Goal: Use online tool/utility: Utilize a website feature to perform a specific function

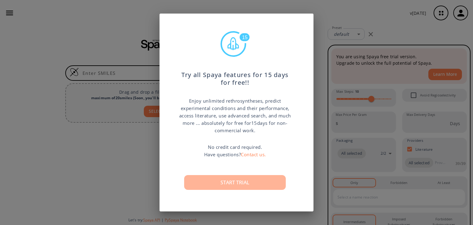
click at [245, 187] on button "Start trial" at bounding box center [235, 182] width 102 height 15
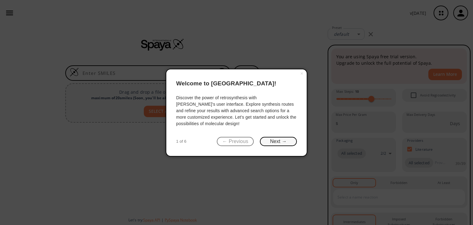
click at [282, 140] on button "Next →" at bounding box center [278, 142] width 37 height 10
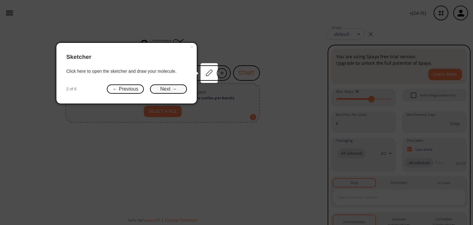
click at [162, 89] on button "Next →" at bounding box center [168, 89] width 37 height 10
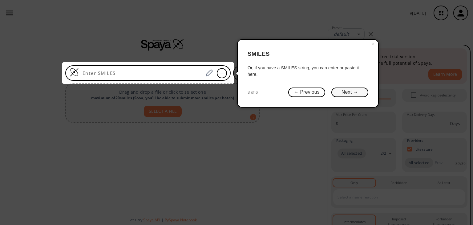
click at [346, 92] on button "Next →" at bounding box center [349, 92] width 37 height 10
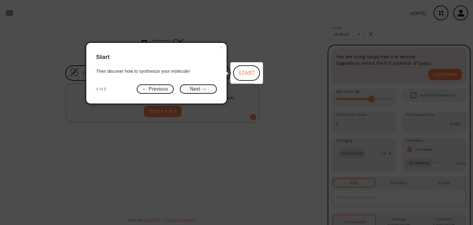
click at [201, 90] on button "Next →" at bounding box center [198, 89] width 37 height 10
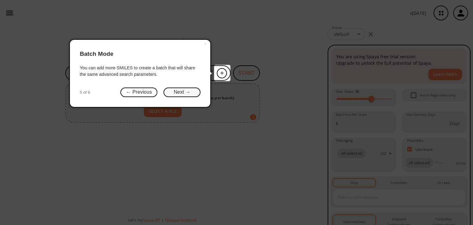
click at [182, 92] on button "Next →" at bounding box center [181, 92] width 37 height 10
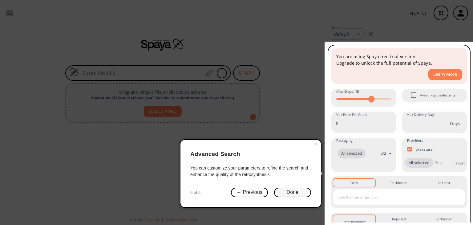
click at [283, 192] on button "Done" at bounding box center [292, 192] width 37 height 10
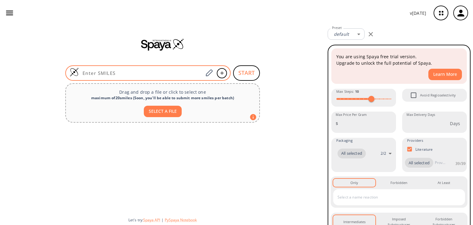
click at [153, 75] on input at bounding box center [141, 73] width 124 height 6
paste input "OC(C(N)CCN)=O"
type input "OC(C(N)CCN)=O"
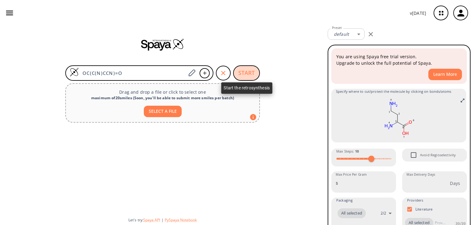
click at [247, 69] on button "START" at bounding box center [246, 72] width 27 height 15
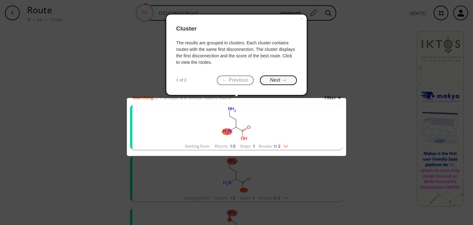
click at [272, 80] on button "Next →" at bounding box center [278, 80] width 37 height 10
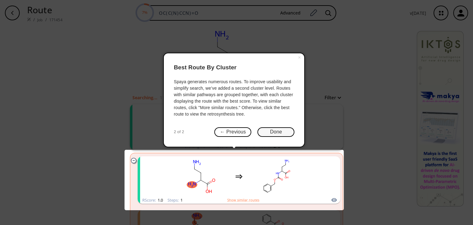
click at [280, 132] on button "Done" at bounding box center [275, 132] width 37 height 10
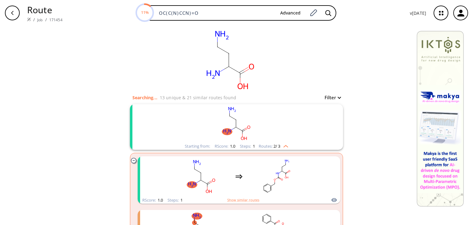
click at [256, 121] on rect "clusters" at bounding box center [236, 123] width 160 height 38
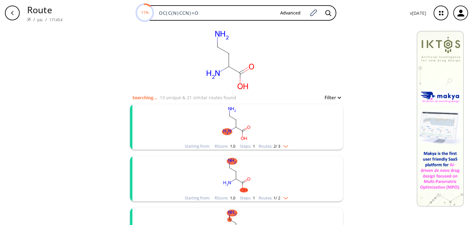
click at [256, 121] on rect "clusters" at bounding box center [236, 123] width 160 height 38
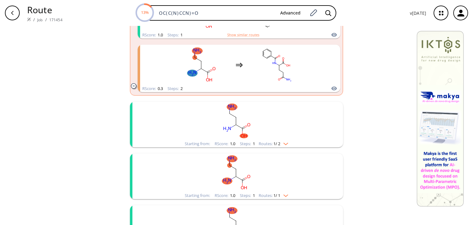
scroll to position [166, 0]
click at [286, 141] on img "clusters" at bounding box center [284, 141] width 8 height 5
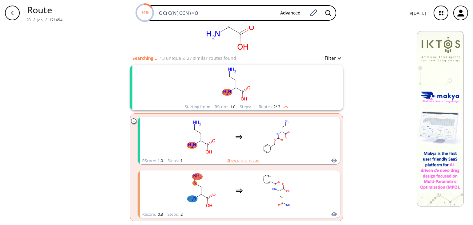
scroll to position [33, 0]
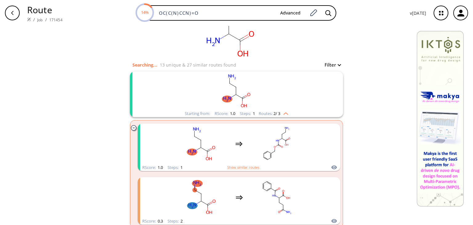
click at [259, 94] on rect "clusters" at bounding box center [236, 90] width 160 height 38
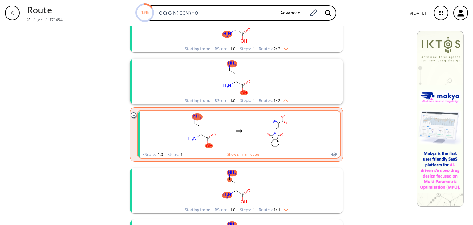
scroll to position [141, 0]
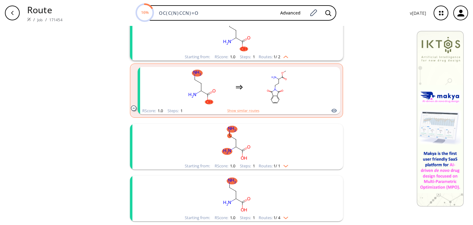
click at [275, 142] on rect "clusters" at bounding box center [236, 143] width 160 height 38
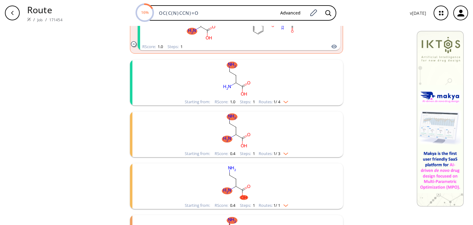
scroll to position [314, 0]
click at [286, 80] on rect "clusters" at bounding box center [236, 79] width 160 height 38
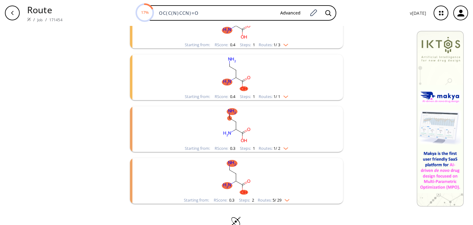
scroll to position [493, 0]
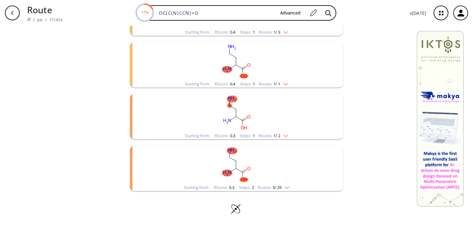
click at [289, 164] on rect "clusters" at bounding box center [236, 164] width 160 height 38
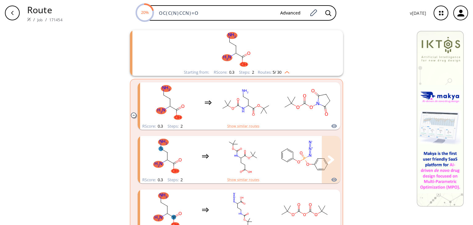
scroll to position [481, 0]
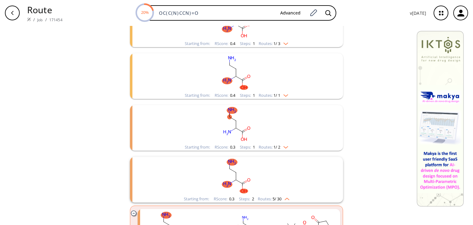
click at [287, 178] on rect "clusters" at bounding box center [236, 176] width 160 height 38
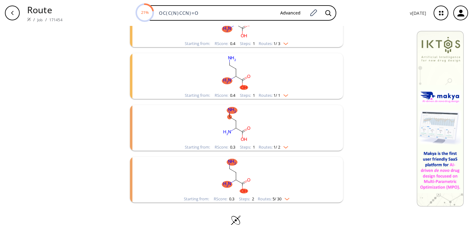
click at [300, 131] on rect "clusters" at bounding box center [236, 124] width 160 height 38
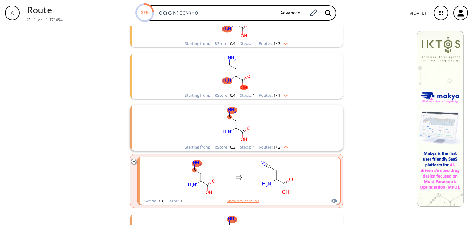
click at [240, 200] on button "Show similar routes" at bounding box center [243, 201] width 32 height 6
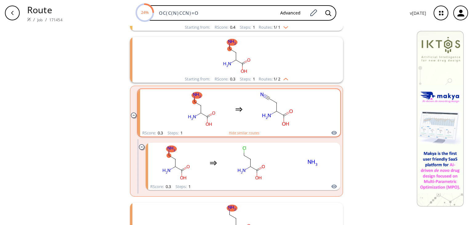
scroll to position [548, 0]
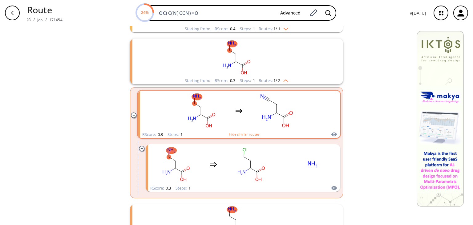
click at [316, 114] on div "clusters" at bounding box center [239, 111] width 203 height 40
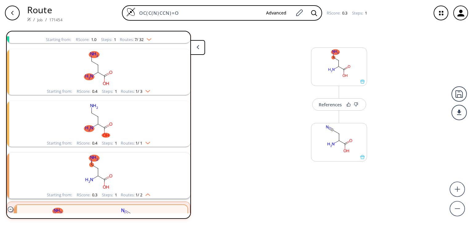
scroll to position [221, 0]
click at [139, 176] on rect "clusters" at bounding box center [98, 171] width 160 height 38
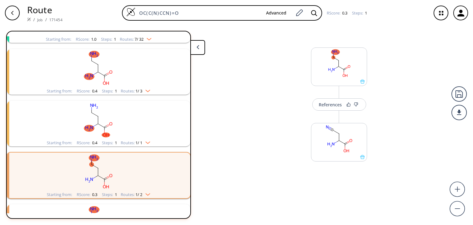
scroll to position [263, 0]
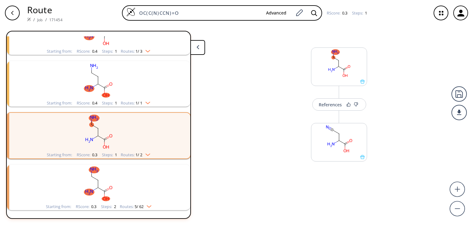
click at [143, 135] on rect "clusters" at bounding box center [98, 132] width 160 height 38
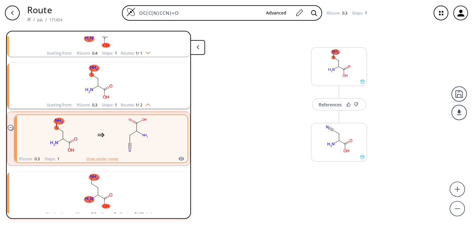
scroll to position [311, 0]
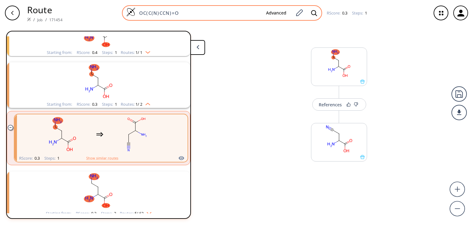
click at [199, 14] on input "OC(C(N)CCN)=O" at bounding box center [198, 13] width 126 height 6
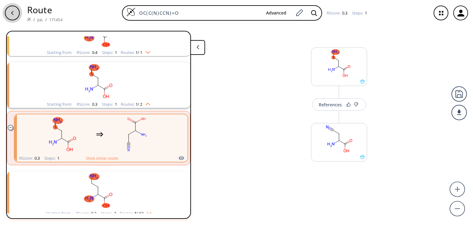
click at [13, 12] on icon "button" at bounding box center [12, 12] width 5 height 5
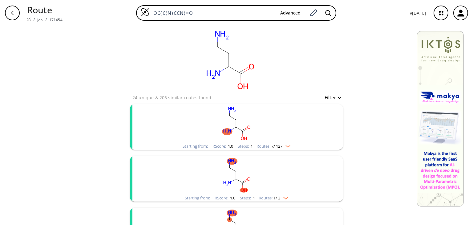
drag, startPoint x: 197, startPoint y: 13, endPoint x: 125, endPoint y: 15, distance: 72.7
click at [125, 15] on div "OC(C(N)CCN)=O Advanced" at bounding box center [235, 12] width 337 height 15
paste input "=C(O)C(C(N)=C1)=CC=C1NC2=C3C(NC=C3)=NC=N2"
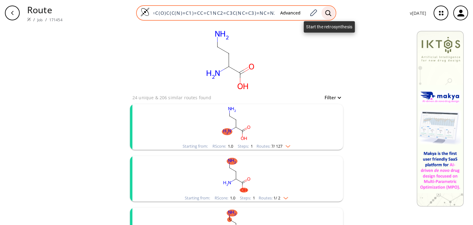
type input "O=C(O)C(C(N)=C1)=CC=C1NC2=C3C(NC=C3)=NC=N2"
click at [328, 12] on icon at bounding box center [328, 13] width 6 height 6
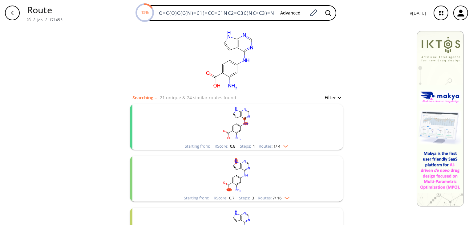
click at [251, 120] on rect "clusters" at bounding box center [236, 123] width 160 height 38
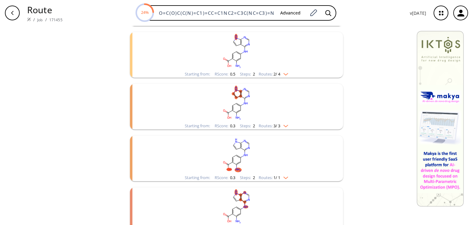
scroll to position [336, 0]
click at [250, 112] on rect "clusters" at bounding box center [236, 103] width 160 height 38
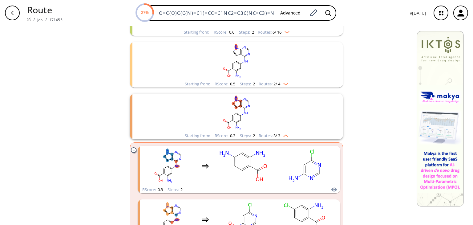
scroll to position [325, 0]
click at [257, 106] on rect "clusters" at bounding box center [236, 114] width 160 height 38
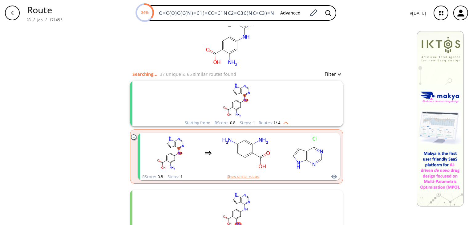
scroll to position [0, 0]
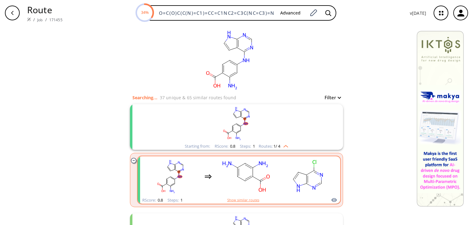
click at [246, 198] on button "Show similar routes" at bounding box center [243, 200] width 32 height 6
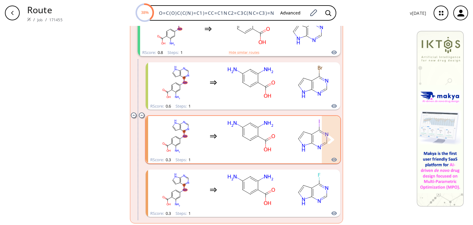
scroll to position [79, 0]
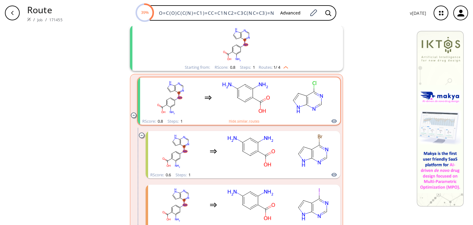
click at [307, 105] on rect "clusters" at bounding box center [307, 97] width 55 height 38
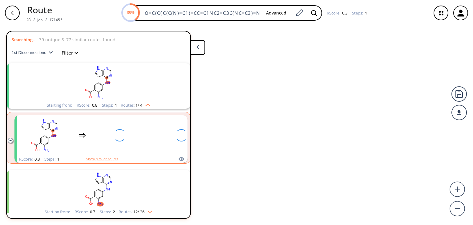
scroll to position [14, 0]
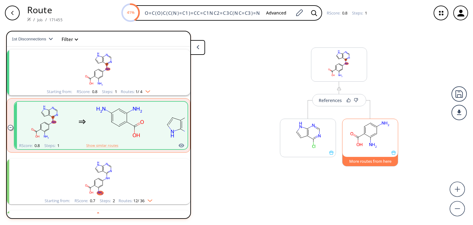
click at [360, 161] on button "More routes from here" at bounding box center [370, 159] width 56 height 13
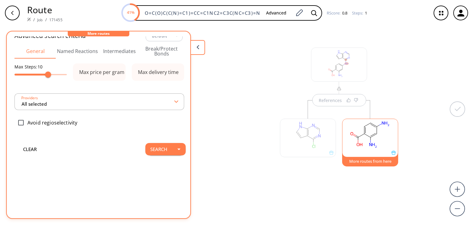
scroll to position [0, 0]
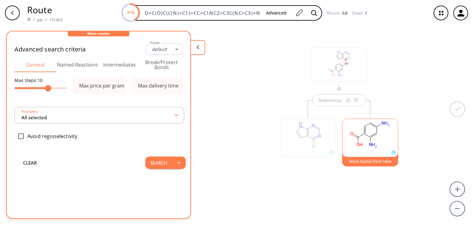
type input "-1"
type input "All selected"
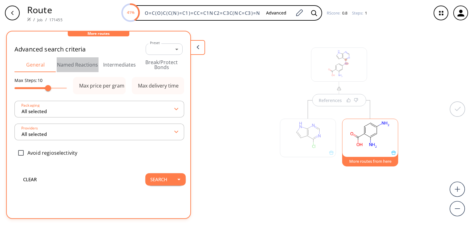
click at [81, 65] on button "Named Reactions" at bounding box center [78, 64] width 42 height 15
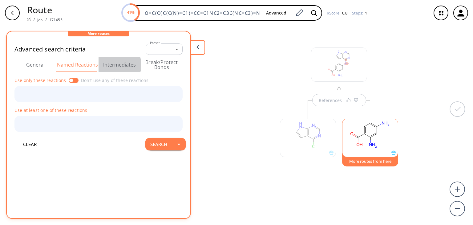
click at [112, 65] on button "Intermediates" at bounding box center [120, 64] width 42 height 15
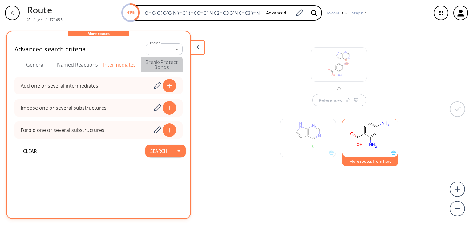
click at [149, 66] on button "Break/Protect Bonds" at bounding box center [162, 64] width 42 height 15
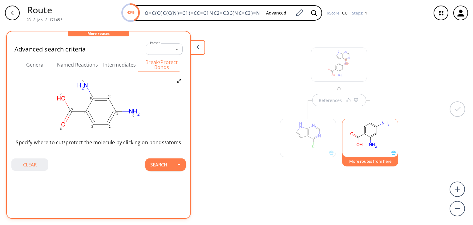
click at [29, 164] on button "clear" at bounding box center [29, 164] width 37 height 12
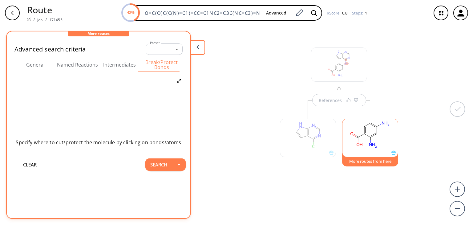
click at [195, 48] on button at bounding box center [197, 47] width 15 height 15
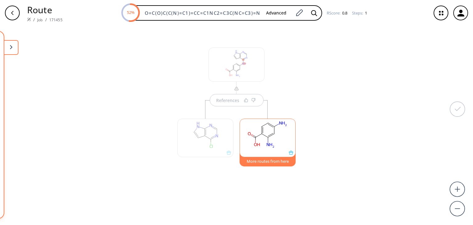
click at [219, 138] on div at bounding box center [205, 138] width 56 height 38
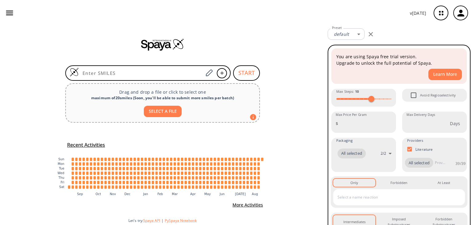
scroll to position [1, 0]
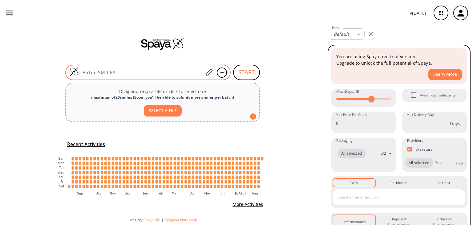
click at [122, 75] on div at bounding box center [147, 72] width 165 height 15
paste input "O=C(O)C(C(N)=C1)=CC=C1NC2=C3C(NC=C3)=NC=N2"
type input "O=C(O)C(C(N)=C1)=CC=C1NC2=C3C(NC=C3)=NC=N2"
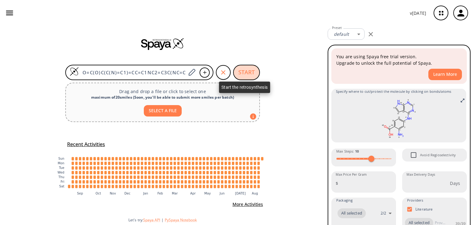
click at [241, 72] on button "START" at bounding box center [246, 72] width 27 height 15
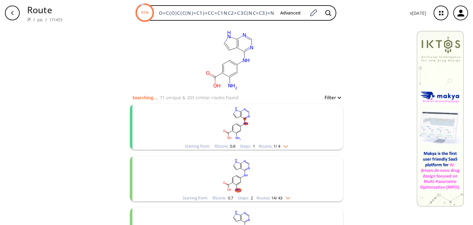
click at [272, 127] on rect "clusters" at bounding box center [236, 123] width 160 height 38
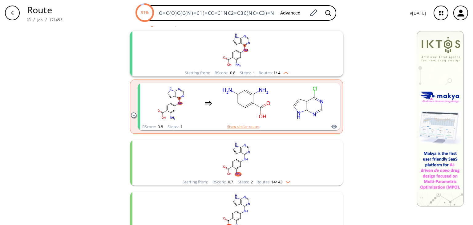
scroll to position [74, 0]
click at [254, 126] on button "Show similar routes" at bounding box center [243, 126] width 32 height 6
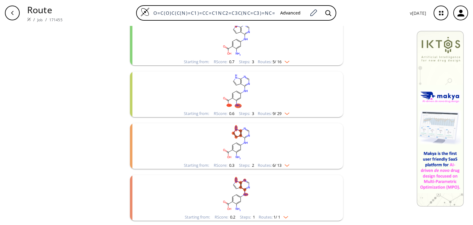
scroll to position [563, 0]
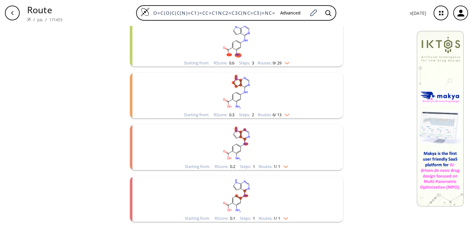
click at [272, 100] on rect "clusters" at bounding box center [236, 92] width 160 height 38
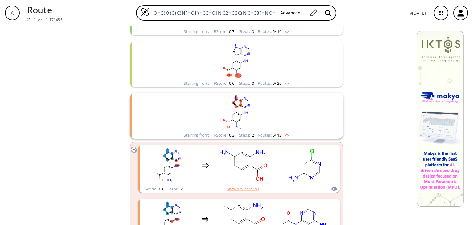
scroll to position [546, 0]
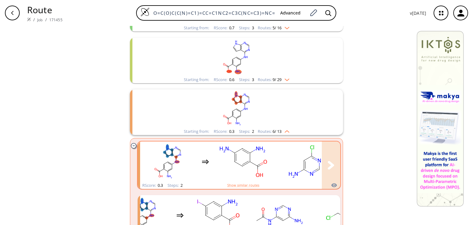
click at [294, 176] on ellipse "clusters" at bounding box center [293, 175] width 12 height 8
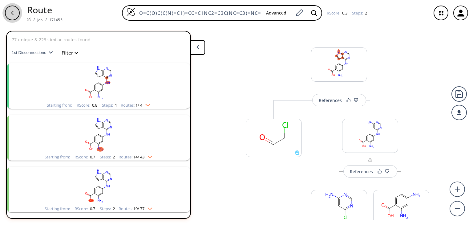
click at [16, 13] on div "button" at bounding box center [12, 13] width 15 height 15
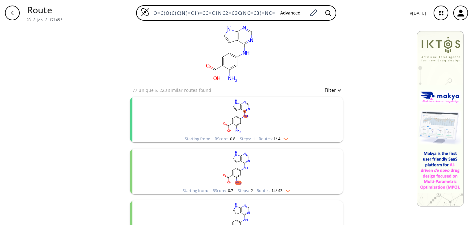
scroll to position [5, 0]
click at [274, 119] on rect "clusters" at bounding box center [236, 118] width 160 height 38
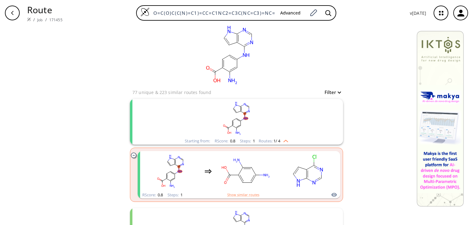
click at [337, 115] on div "Starting from: RScore : 0.8 Steps : 1 Routes: 1 / 4" at bounding box center [236, 122] width 213 height 46
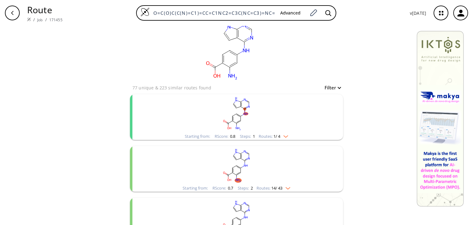
scroll to position [0, 0]
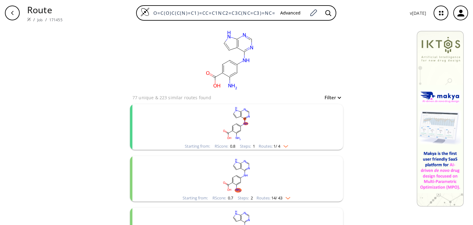
click at [317, 123] on div "Starting from: RScore : 0.8 Steps : 1 Routes: 1 / 4" at bounding box center [236, 127] width 213 height 46
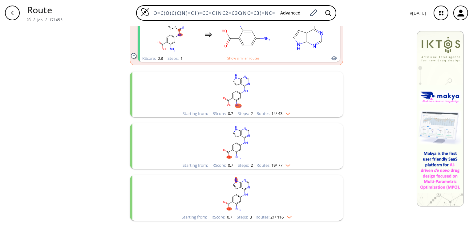
scroll to position [142, 0]
click at [284, 96] on rect "clusters" at bounding box center [236, 90] width 160 height 38
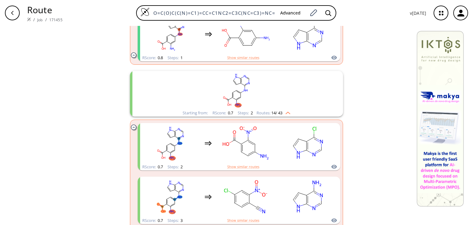
click at [287, 93] on rect "clusters" at bounding box center [236, 90] width 160 height 38
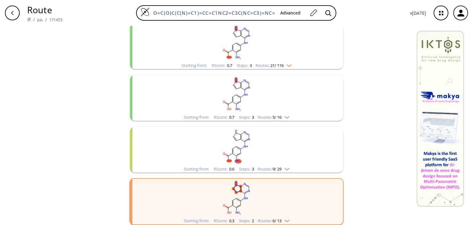
scroll to position [295, 0]
click at [277, 103] on rect "clusters" at bounding box center [236, 92] width 160 height 38
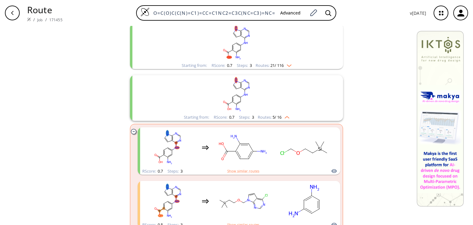
scroll to position [262, 0]
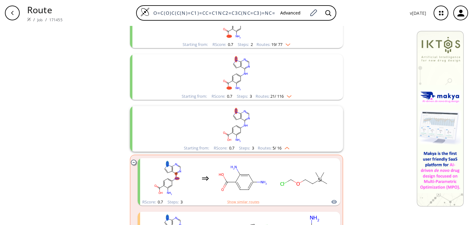
click at [278, 123] on rect "clusters" at bounding box center [236, 125] width 160 height 38
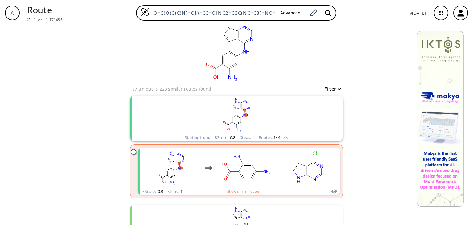
scroll to position [0, 0]
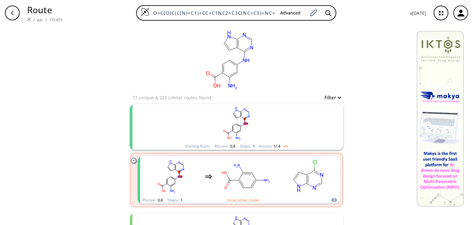
click at [322, 133] on div "Starting from: RScore : 0.8 Steps : 1 Routes: 1 / 4" at bounding box center [236, 127] width 213 height 46
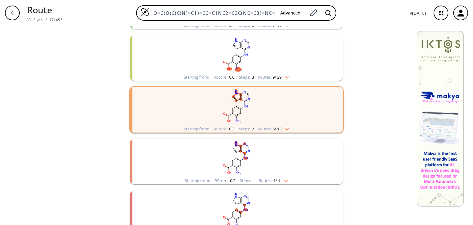
scroll to position [341, 0]
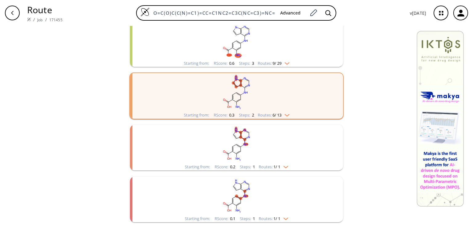
click at [277, 135] on rect "clusters" at bounding box center [236, 144] width 160 height 38
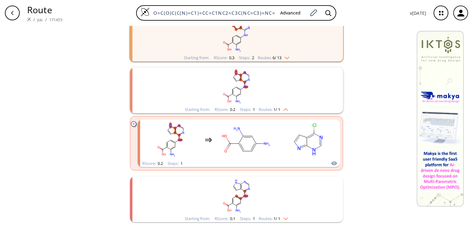
scroll to position [399, 0]
click at [292, 77] on rect "clusters" at bounding box center [236, 86] width 160 height 38
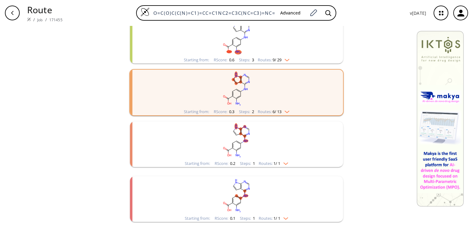
scroll to position [341, 0]
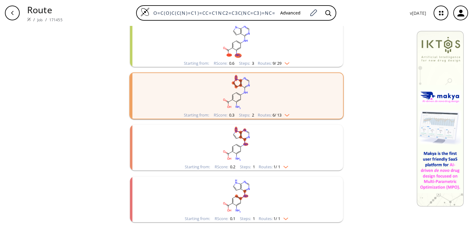
click at [291, 213] on rect "clusters" at bounding box center [236, 195] width 160 height 38
click at [277, 195] on rect "clusters" at bounding box center [236, 195] width 160 height 38
click at [259, 203] on rect "clusters" at bounding box center [236, 195] width 160 height 38
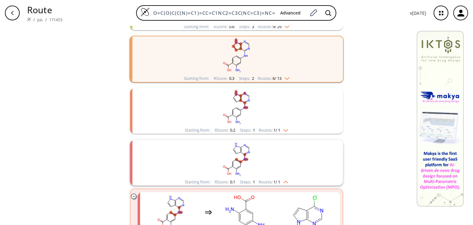
scroll to position [399, 0]
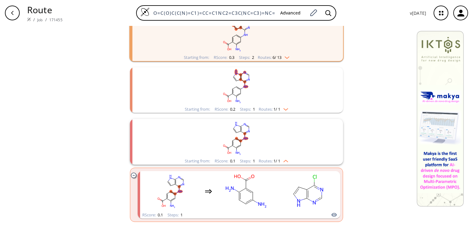
click at [301, 143] on rect "clusters" at bounding box center [236, 138] width 160 height 38
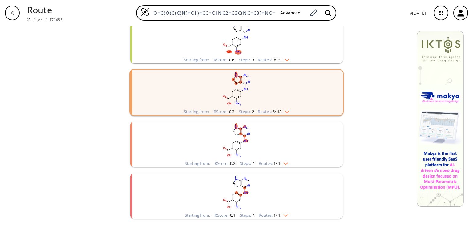
scroll to position [341, 0]
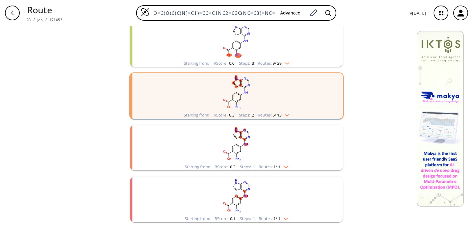
click at [296, 107] on rect "clusters" at bounding box center [236, 92] width 160 height 38
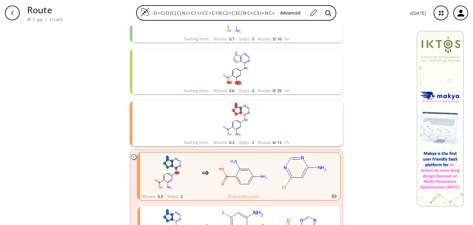
scroll to position [313, 0]
click at [306, 138] on rect "clusters" at bounding box center [236, 120] width 160 height 38
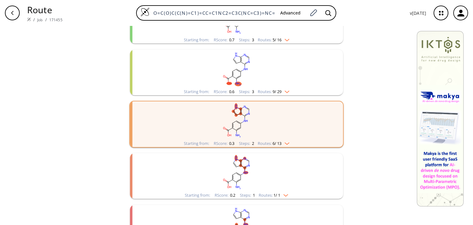
scroll to position [341, 0]
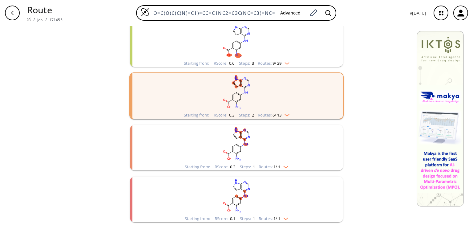
click at [317, 189] on div "Starting from: RScore : 0.1 Steps : 1 Routes: 1 / 1" at bounding box center [236, 199] width 213 height 46
click at [268, 186] on rect "clusters" at bounding box center [236, 195] width 160 height 38
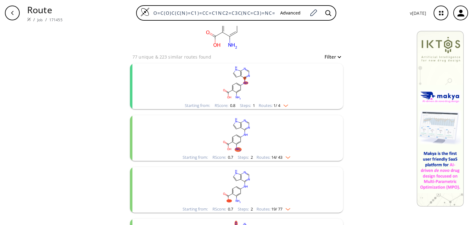
scroll to position [0, 0]
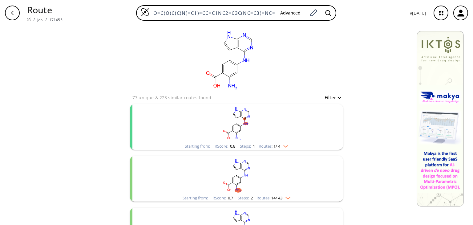
click at [282, 132] on rect "clusters" at bounding box center [236, 123] width 160 height 38
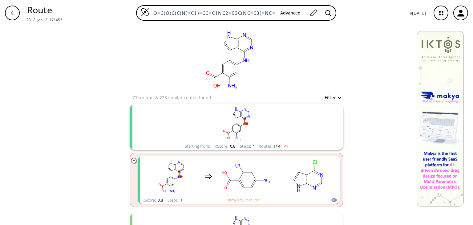
click at [266, 116] on rect "clusters" at bounding box center [236, 123] width 160 height 38
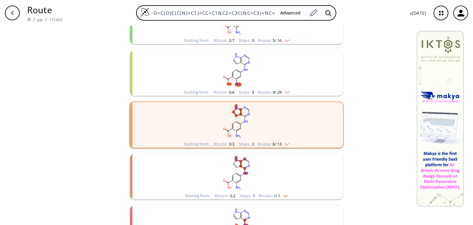
scroll to position [341, 0]
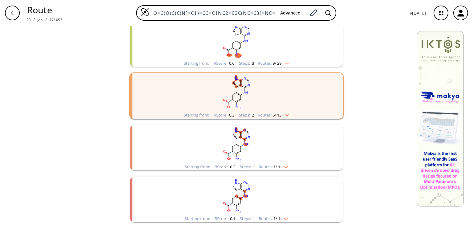
click at [278, 143] on rect "clusters" at bounding box center [236, 144] width 160 height 38
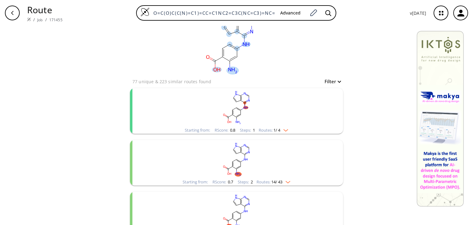
scroll to position [0, 0]
